Goal: Task Accomplishment & Management: Manage account settings

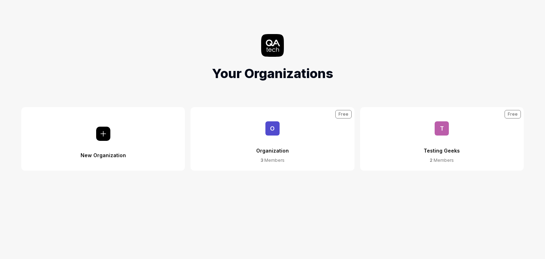
click at [403, 144] on button "T Testing Geeks 2 Members Free" at bounding box center [442, 139] width 164 height 64
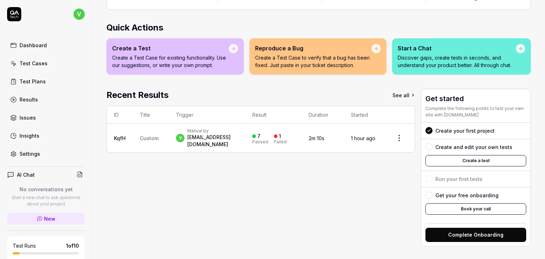
scroll to position [86, 0]
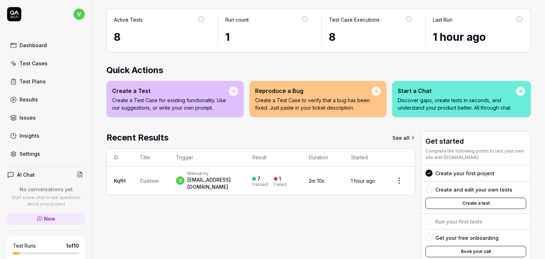
scroll to position [43, 0]
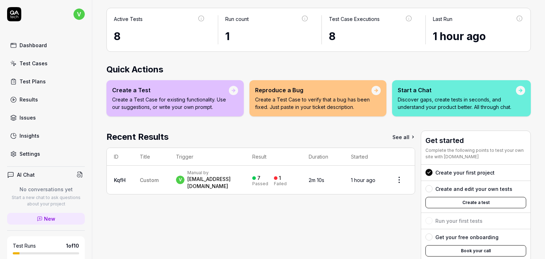
click at [307, 104] on p "Create a Test Case to verify that a bug has been fixed. Just paste in your tick…" at bounding box center [313, 103] width 116 height 15
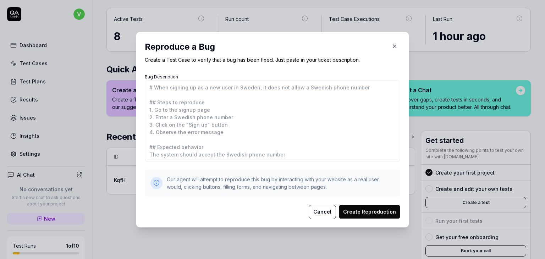
click at [391, 45] on icon "button" at bounding box center [394, 46] width 6 height 6
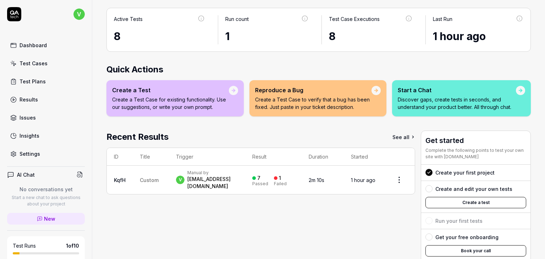
click at [417, 107] on p "Discover gaps, create tests in seconds, and understand your product better. All…" at bounding box center [457, 103] width 118 height 15
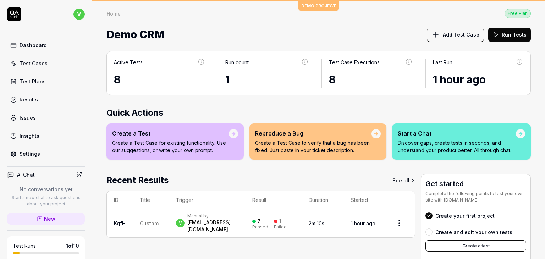
click at [183, 140] on p "Create a Test Case for existing functionality. Use our suggestions, or write yo…" at bounding box center [170, 146] width 117 height 15
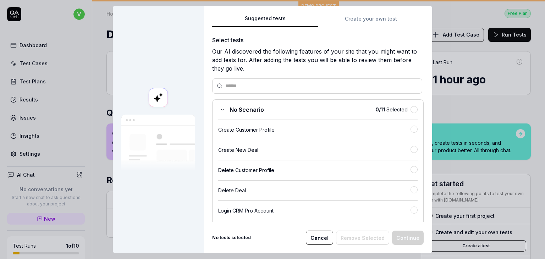
click at [352, 13] on div "Suggested tests Create your own test Select tests Our AI discovered the followi…" at bounding box center [318, 130] width 229 height 248
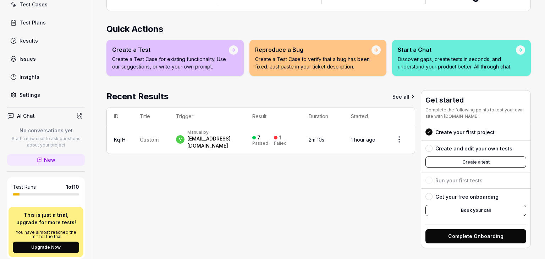
scroll to position [86, 0]
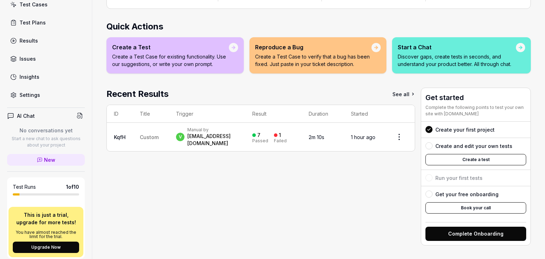
click at [455, 230] on button "Complete Onboarding" at bounding box center [476, 234] width 101 height 14
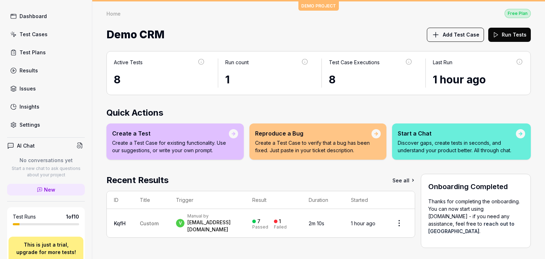
scroll to position [0, 0]
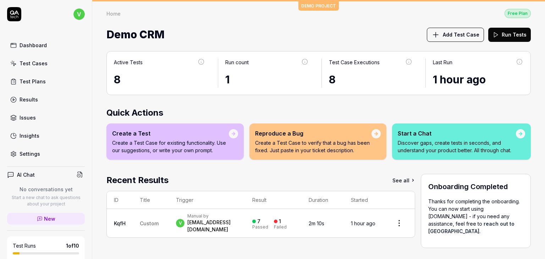
click at [36, 66] on div "Test Cases" at bounding box center [34, 63] width 28 height 7
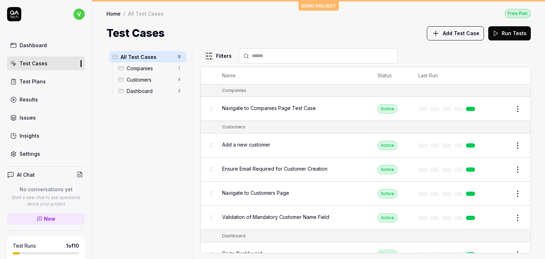
click at [147, 80] on span "Customers" at bounding box center [150, 79] width 47 height 7
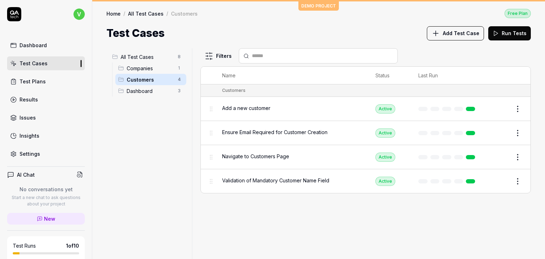
click at [36, 82] on div "Test Plans" at bounding box center [33, 81] width 26 height 7
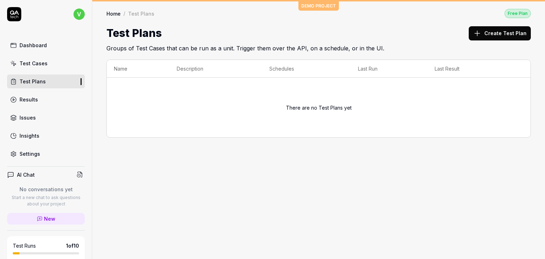
click at [27, 102] on div "Results" at bounding box center [29, 99] width 18 height 7
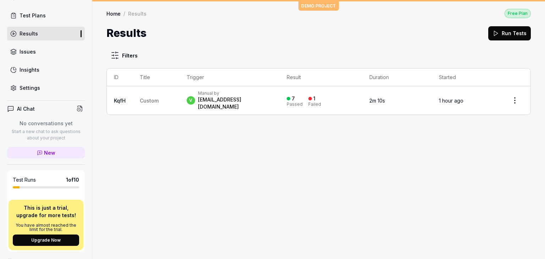
scroll to position [66, 0]
click at [219, 97] on div "[EMAIL_ADDRESS][DOMAIN_NAME]" at bounding box center [235, 103] width 75 height 14
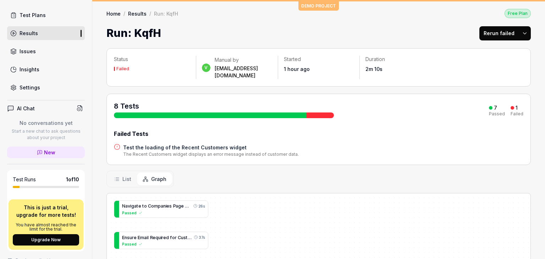
click at [219, 101] on div "8 Tests" at bounding box center [224, 109] width 220 height 17
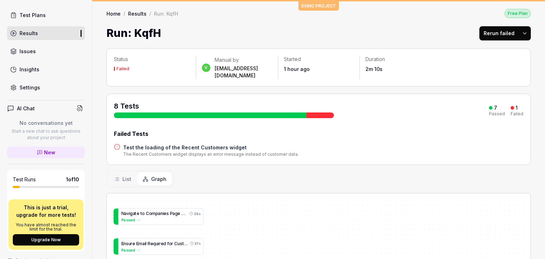
click at [29, 88] on div "Settings" at bounding box center [30, 87] width 21 height 7
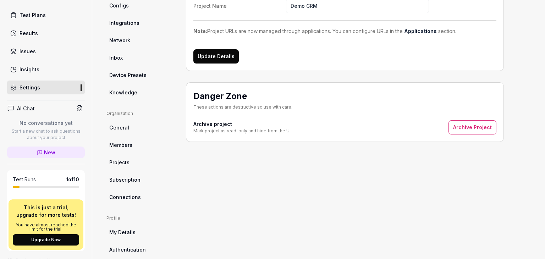
scroll to position [95, 0]
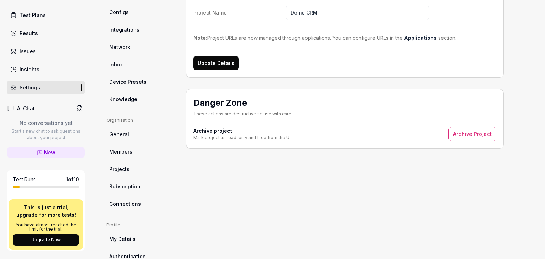
click at [140, 199] on link "Connections" at bounding box center [140, 203] width 68 height 13
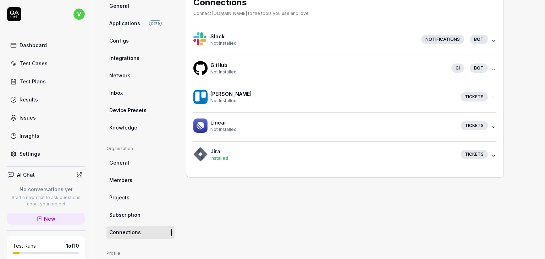
scroll to position [69, 0]
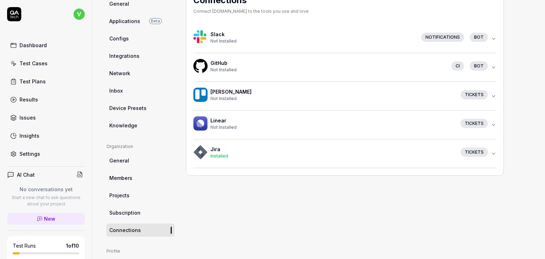
click at [224, 151] on h4 "Jira" at bounding box center [332, 149] width 245 height 7
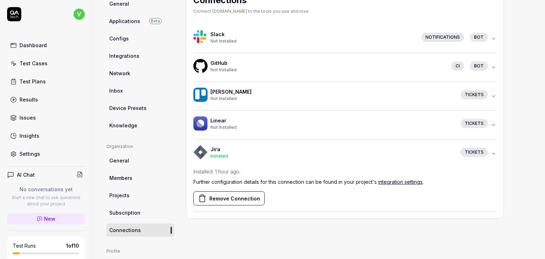
click at [36, 98] on div "Results" at bounding box center [29, 99] width 18 height 7
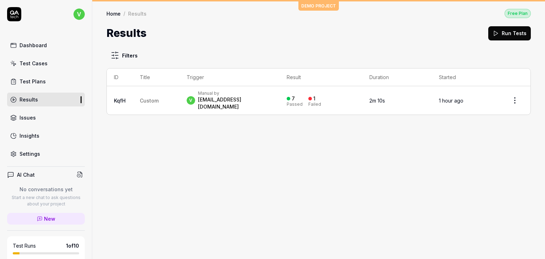
click at [42, 46] on div "Dashboard" at bounding box center [33, 45] width 27 height 7
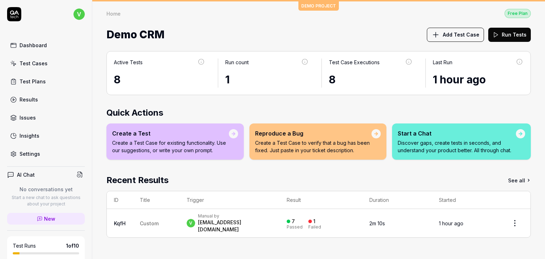
click at [290, 137] on div "Reproduce a Bug Create a Test Case to verify that a bug has been fixed. Just pa…" at bounding box center [313, 141] width 116 height 25
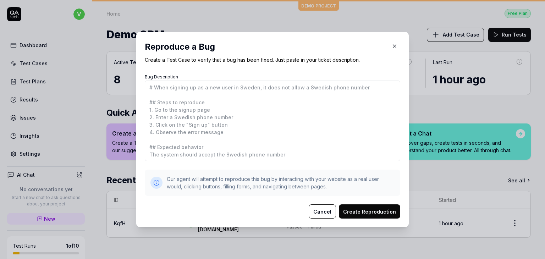
click at [126, 132] on div "​ Reproduce a Bug Create a Test Case to verify that a bug has been fixed. Just …" at bounding box center [272, 129] width 301 height 213
type textarea "*"
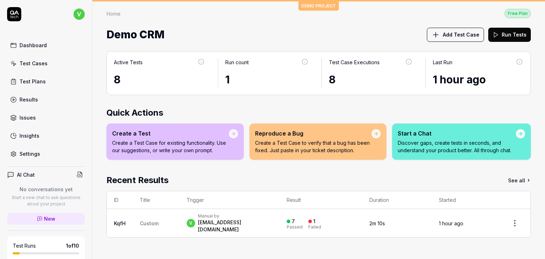
click at [181, 136] on div "Create a Test" at bounding box center [170, 133] width 117 height 9
click at [179, 140] on p "Create a Test Case for existing functionality. Use our suggestions, or write yo…" at bounding box center [170, 146] width 117 height 15
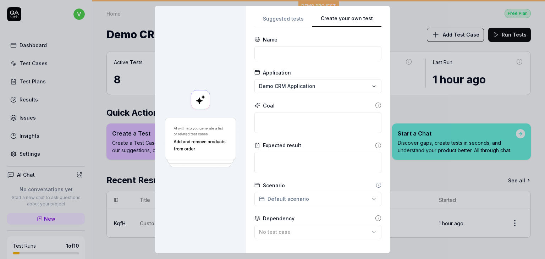
click at [355, 15] on button "Create your own test" at bounding box center [346, 21] width 69 height 13
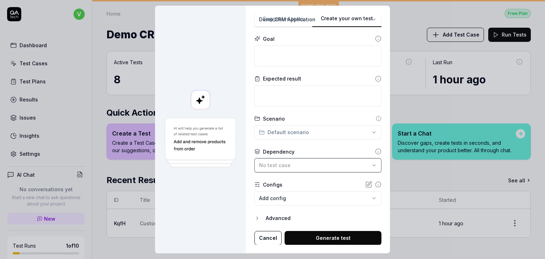
click at [278, 169] on button "No test case" at bounding box center [317, 165] width 127 height 14
click at [289, 59] on textarea at bounding box center [317, 55] width 127 height 21
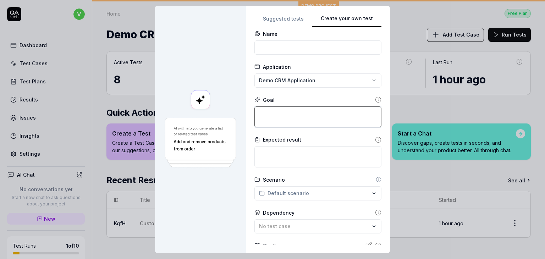
scroll to position [1, 0]
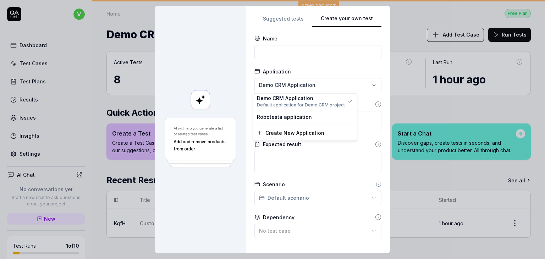
click at [297, 79] on div "**********" at bounding box center [272, 129] width 545 height 259
click at [295, 114] on span "Robotesta application" at bounding box center [284, 116] width 55 height 7
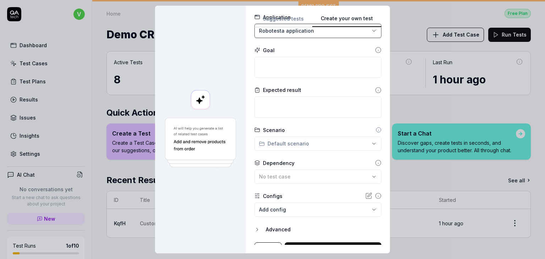
scroll to position [67, 0]
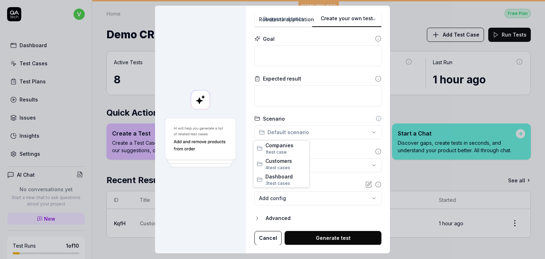
click at [298, 137] on div "**********" at bounding box center [272, 129] width 545 height 259
click at [318, 148] on div "**********" at bounding box center [272, 129] width 545 height 259
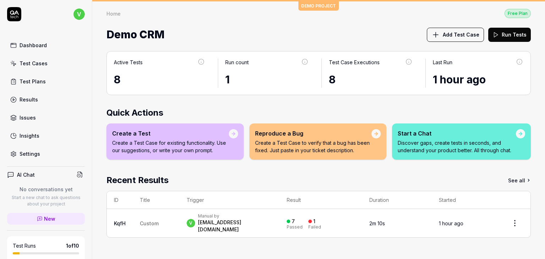
click at [33, 78] on div "Test Plans" at bounding box center [33, 81] width 26 height 7
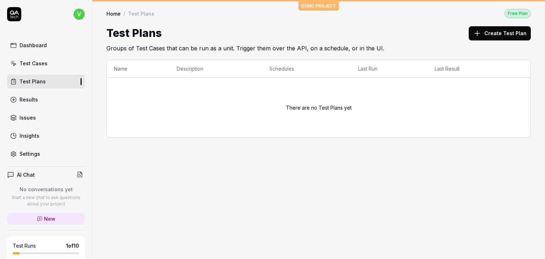
click at [481, 34] on icon at bounding box center [477, 33] width 9 height 9
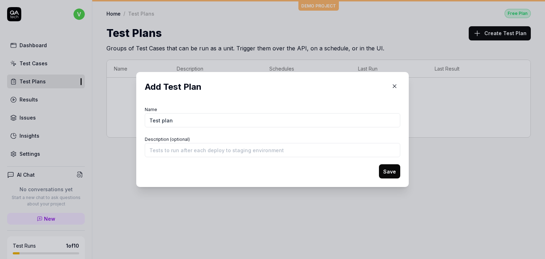
type input "Test plan"
click at [383, 171] on button "Save" at bounding box center [389, 171] width 21 height 14
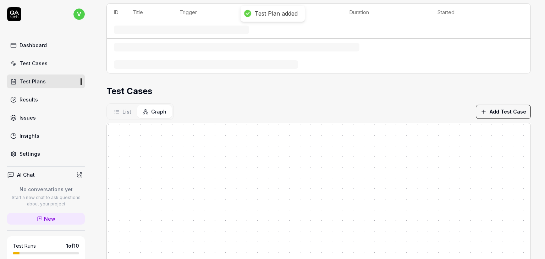
click at [246, 88] on div "Parameters Recent Results See all ID Title Trigger Result Duration Started Test…" at bounding box center [318, 103] width 424 height 393
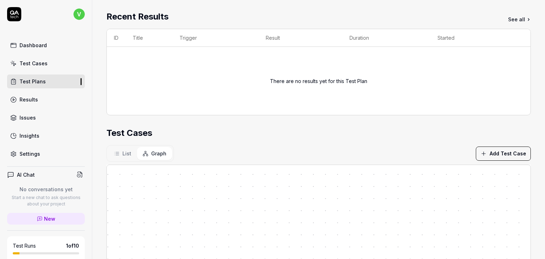
scroll to position [102, 0]
click at [497, 154] on button "Add Test Case" at bounding box center [503, 155] width 55 height 14
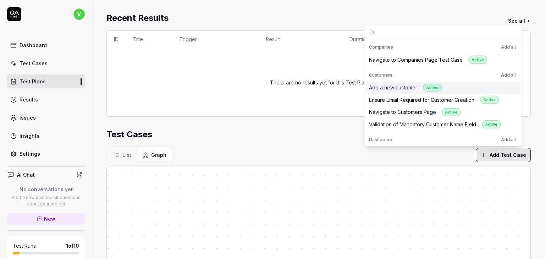
click at [396, 88] on div "Add a new customer Active" at bounding box center [405, 87] width 73 height 8
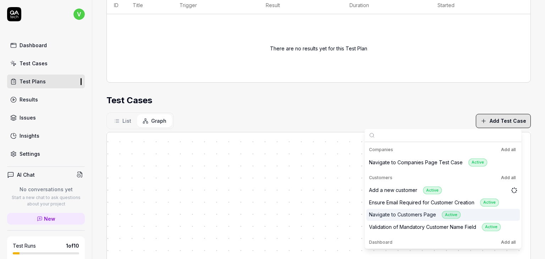
scroll to position [175, 0]
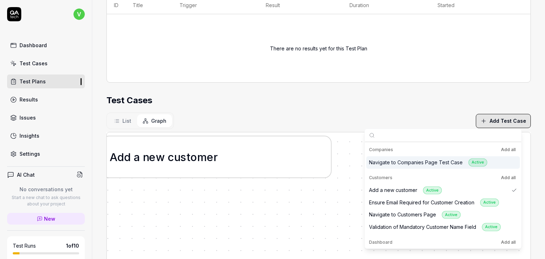
click at [384, 161] on div "Navigate to Companies Page Test Case Active" at bounding box center [428, 162] width 118 height 8
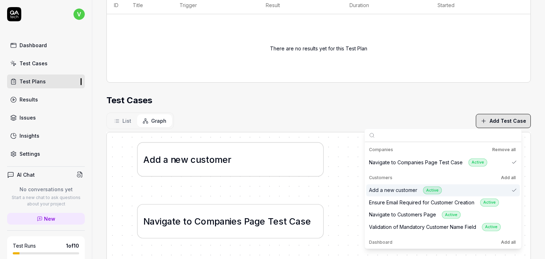
click at [398, 188] on div "Add a new customer Active" at bounding box center [405, 190] width 73 height 8
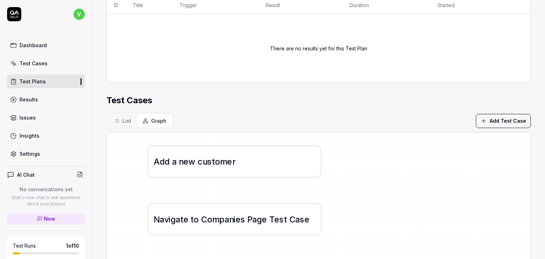
click at [252, 174] on div "A d d a n e w c u s t o m e r" at bounding box center [235, 162] width 174 height 32
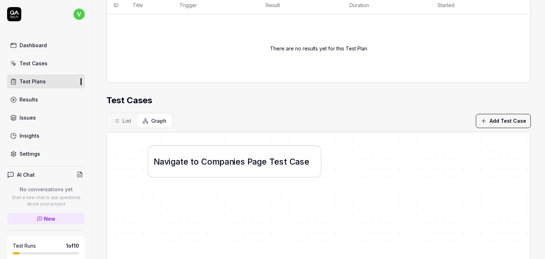
drag, startPoint x: 219, startPoint y: 163, endPoint x: 219, endPoint y: 167, distance: 4.3
click at [219, 167] on div "N a v i g a t e t o C o m p a n i e s P a g e T e s t C a s e" at bounding box center [235, 162] width 174 height 32
drag, startPoint x: 300, startPoint y: 167, endPoint x: 309, endPoint y: 165, distance: 10.2
click at [309, 165] on div "N a v i g a t e t o C o m p a n i e s P a g e T e s t C a s e" at bounding box center [319, 220] width 424 height 177
click at [489, 117] on button "Add Test Case" at bounding box center [503, 121] width 55 height 14
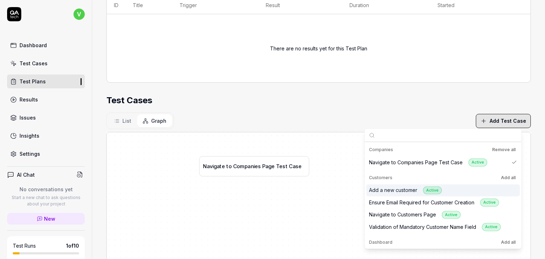
click at [389, 191] on div "Add a new customer Active" at bounding box center [405, 190] width 73 height 8
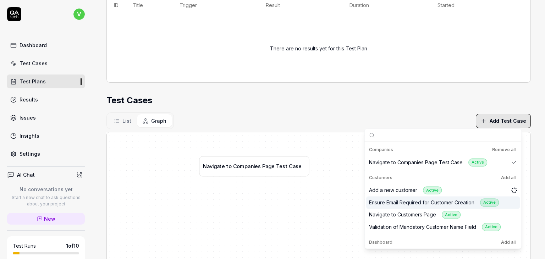
click at [390, 201] on div "Ensure Email Required for Customer Creation Active" at bounding box center [434, 202] width 130 height 8
drag, startPoint x: 382, startPoint y: 197, endPoint x: 281, endPoint y: 203, distance: 101.0
click at [281, 203] on body "v Dashboard Test Cases Test Plans Results Issues Insights Settings AI Chat No c…" at bounding box center [272, 129] width 545 height 259
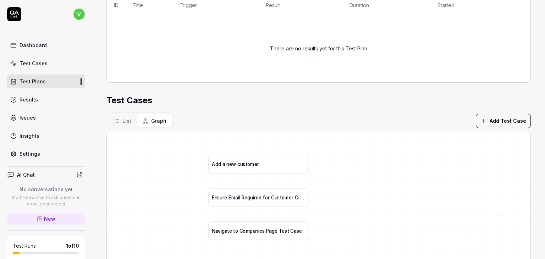
click at [250, 168] on div "A d d a n e w c u s t o m e r" at bounding box center [258, 164] width 100 height 18
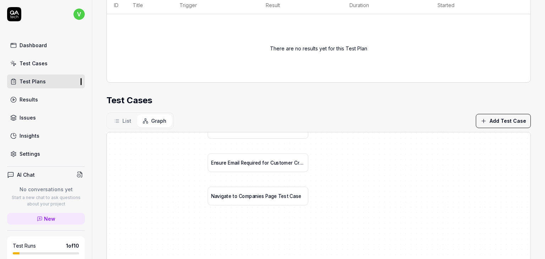
drag, startPoint x: 255, startPoint y: 193, endPoint x: 254, endPoint y: 160, distance: 33.0
click at [254, 160] on div "E n s u r e E m a i l R e q u i r e d f o r C u s t o m e r C r e a t i o n" at bounding box center [258, 162] width 100 height 18
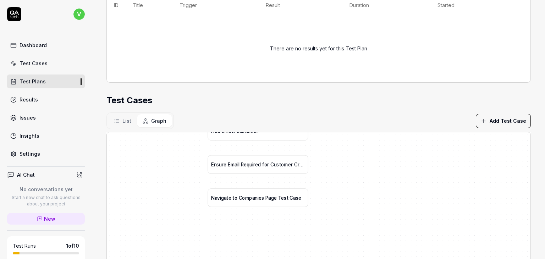
click at [256, 197] on div "N a v i g a t e t o C o m p a n i e s P a g e T e s t C a s e" at bounding box center [258, 197] width 100 height 18
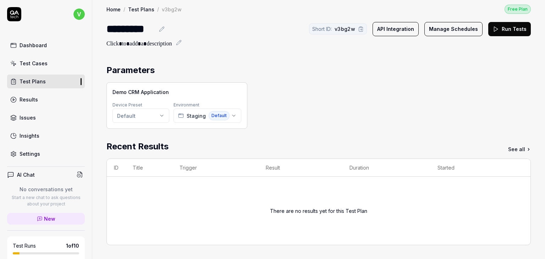
scroll to position [0, 0]
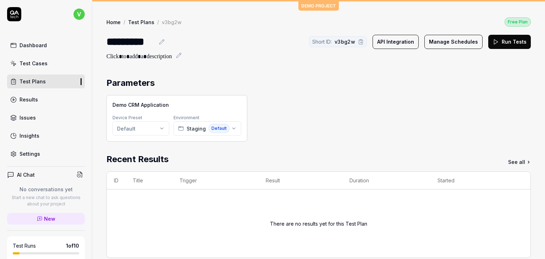
click at [407, 41] on button "API Integration" at bounding box center [396, 42] width 46 height 14
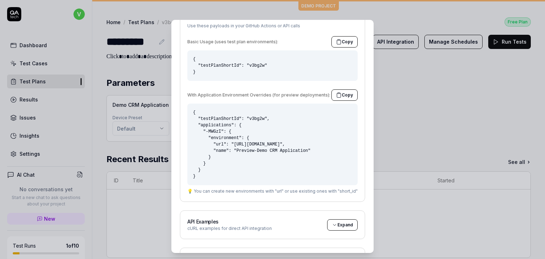
scroll to position [155, 0]
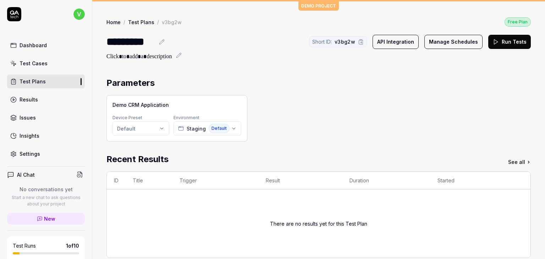
click at [24, 152] on div "Settings" at bounding box center [30, 153] width 21 height 7
